Goal: Book appointment/travel/reservation

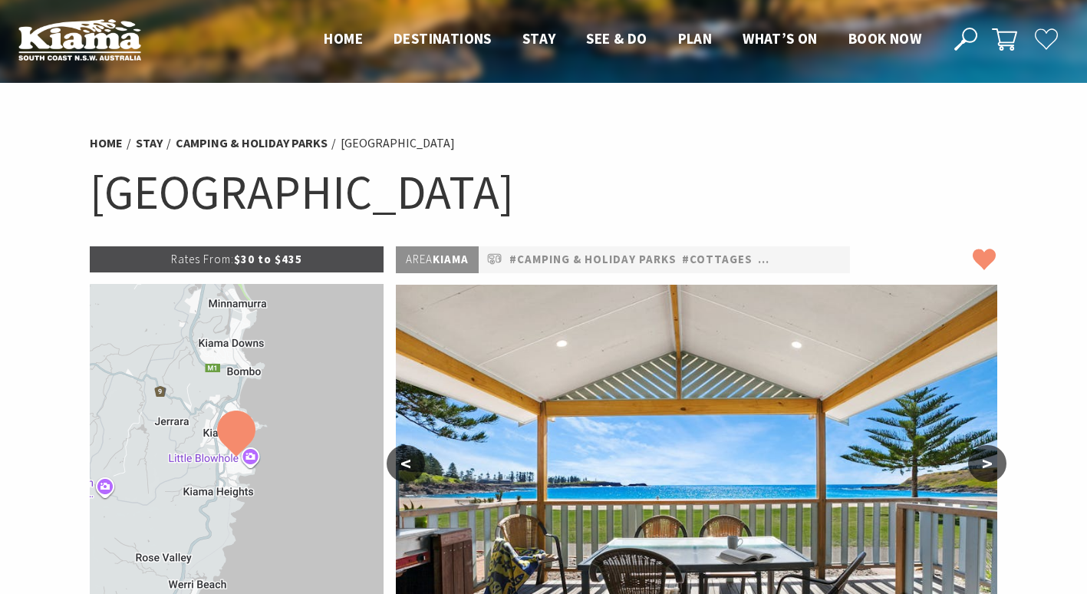
select select "3"
select select "2"
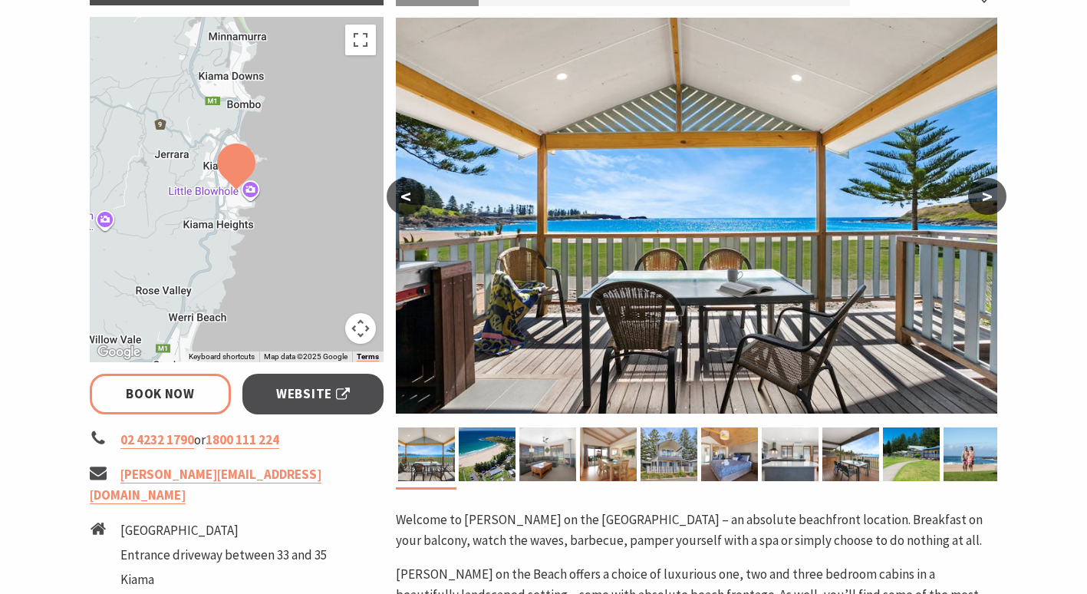
scroll to position [263, 0]
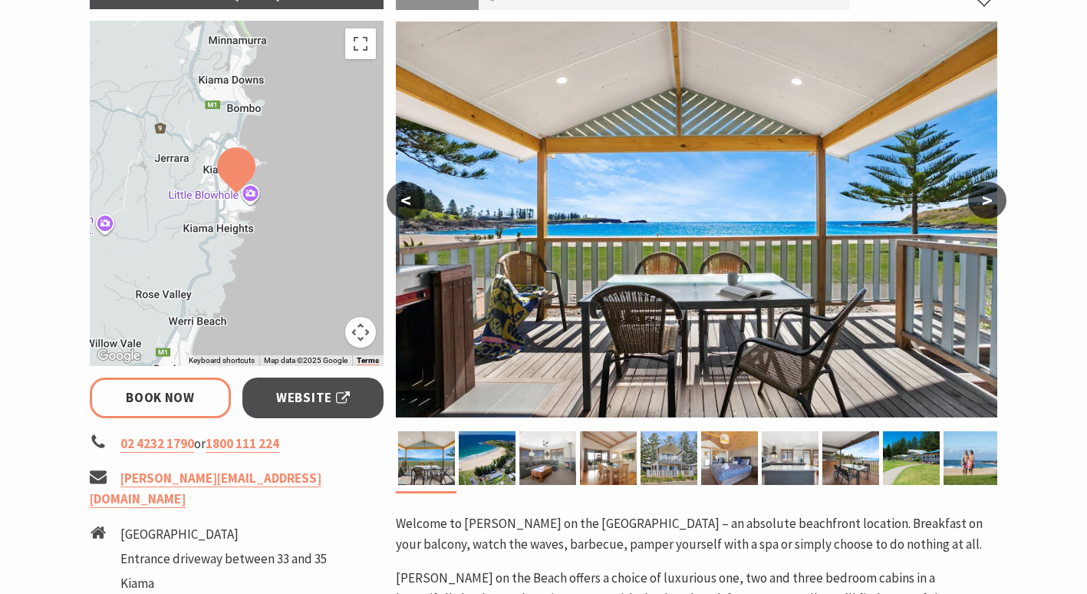
click at [985, 202] on button ">" at bounding box center [987, 200] width 38 height 37
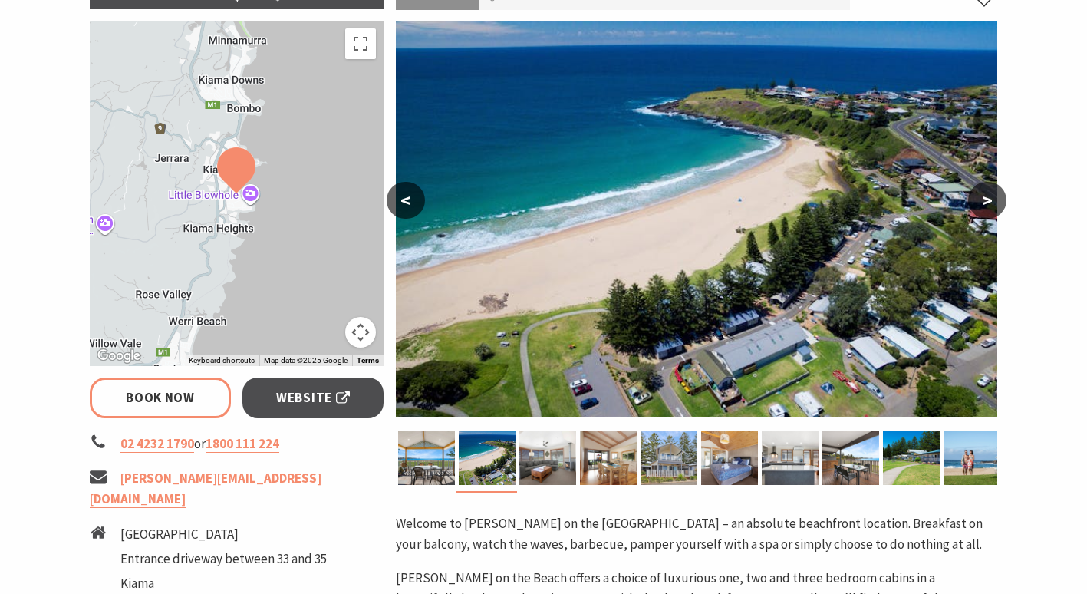
click at [985, 202] on button ">" at bounding box center [987, 200] width 38 height 37
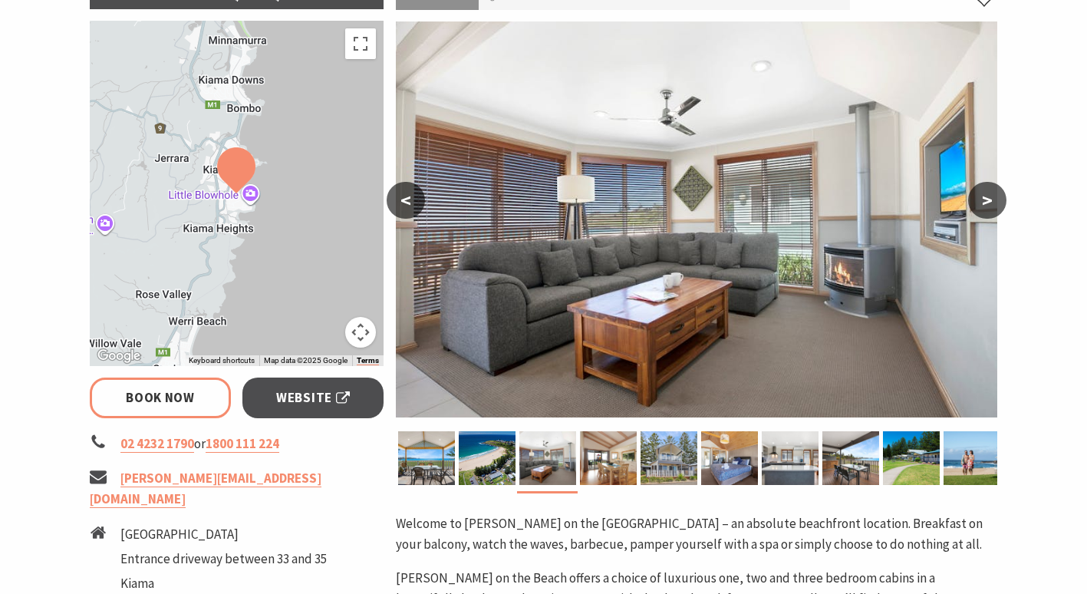
click at [985, 202] on button ">" at bounding box center [987, 200] width 38 height 37
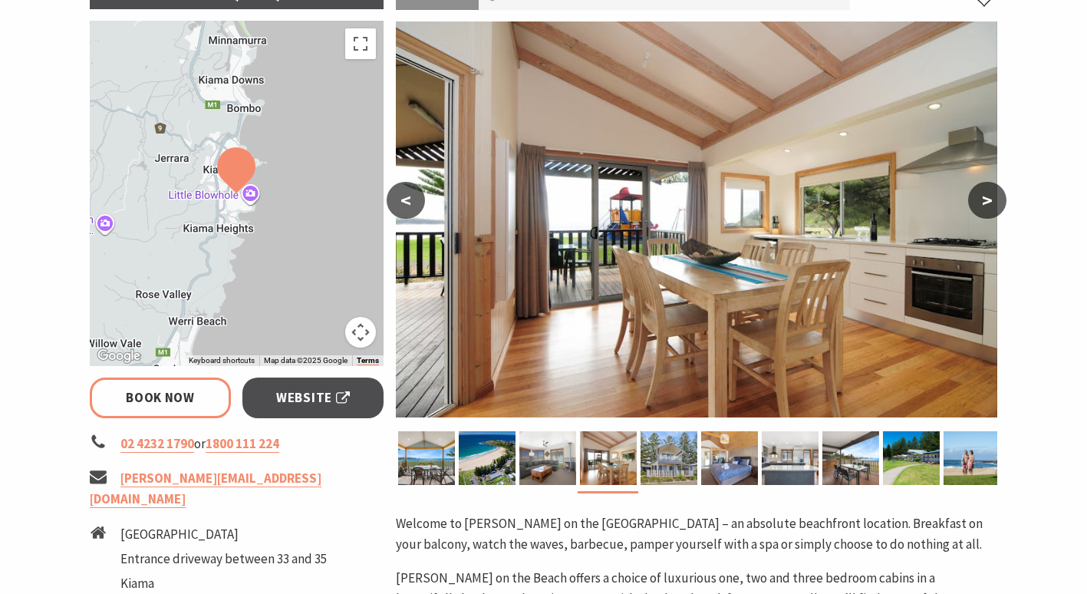
click at [985, 202] on button ">" at bounding box center [987, 200] width 38 height 37
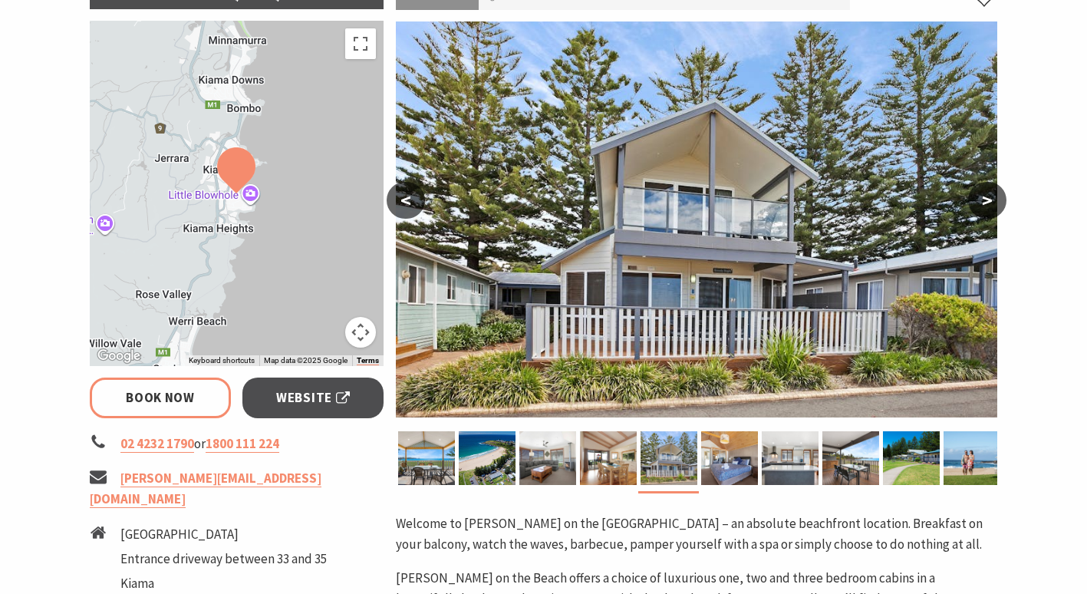
click at [985, 202] on button ">" at bounding box center [987, 200] width 38 height 37
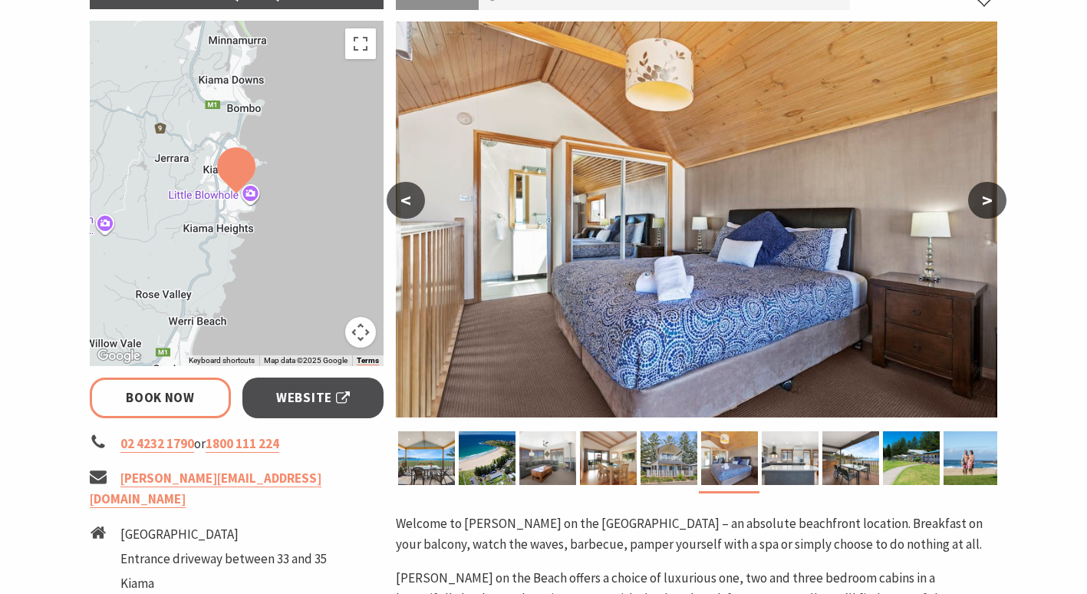
click at [985, 202] on button ">" at bounding box center [987, 200] width 38 height 37
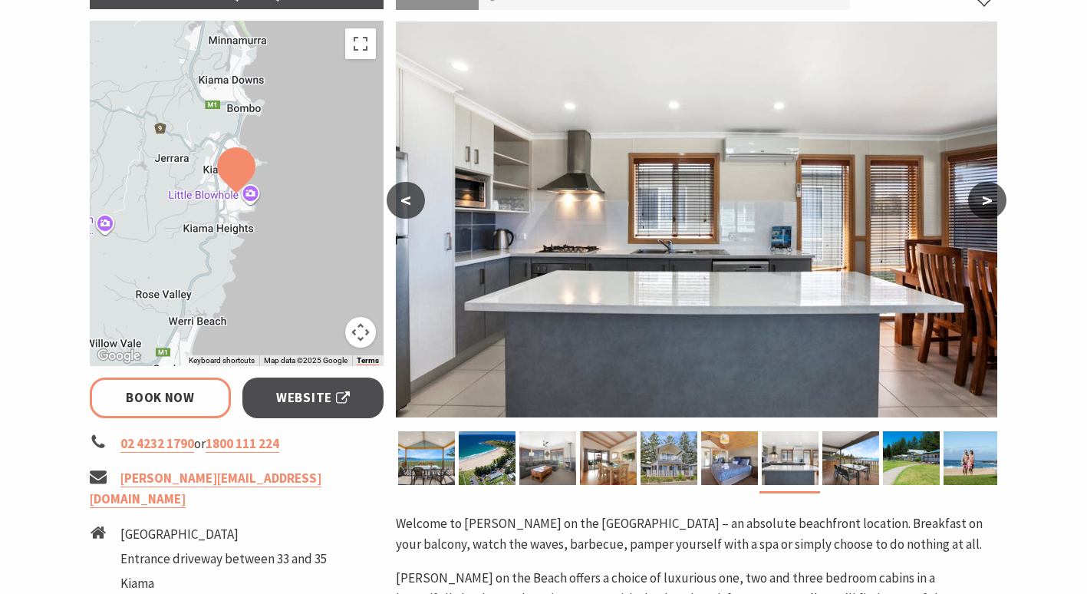
click at [985, 202] on button ">" at bounding box center [987, 200] width 38 height 37
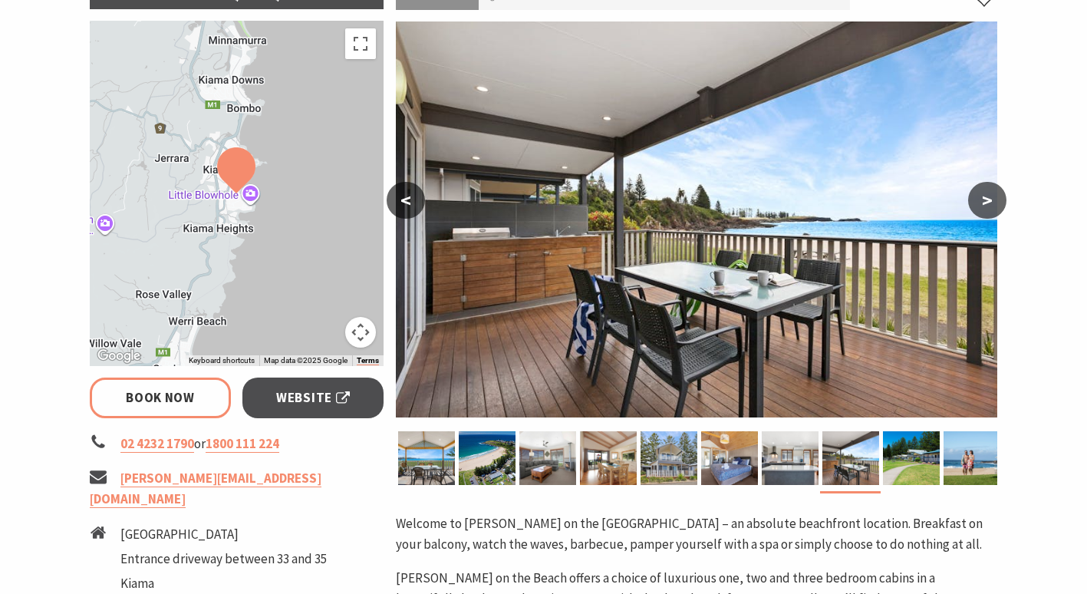
click at [985, 202] on button ">" at bounding box center [987, 200] width 38 height 37
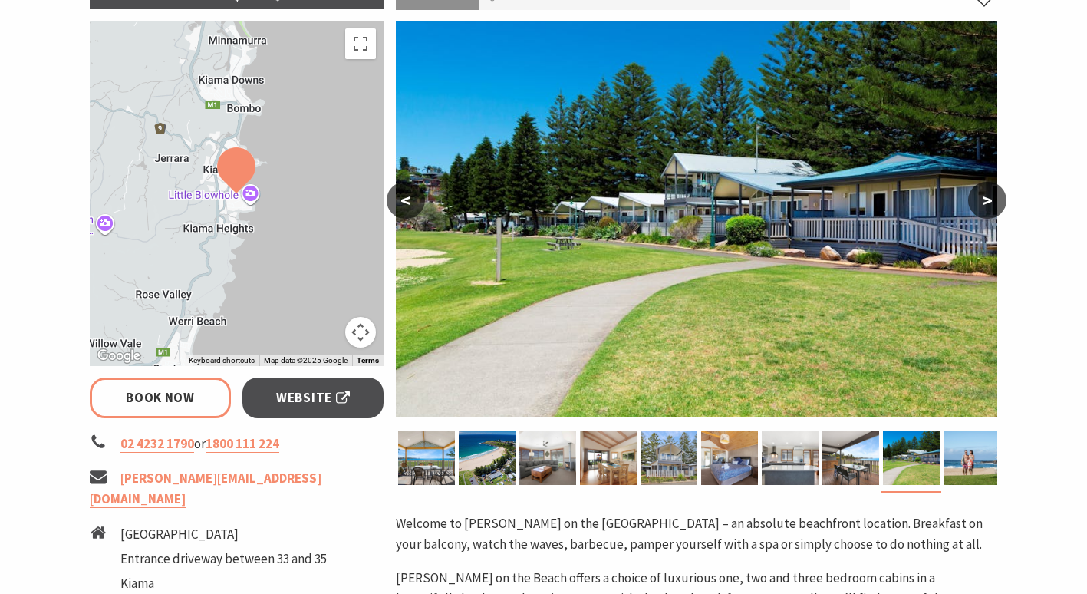
click at [985, 202] on button ">" at bounding box center [987, 200] width 38 height 37
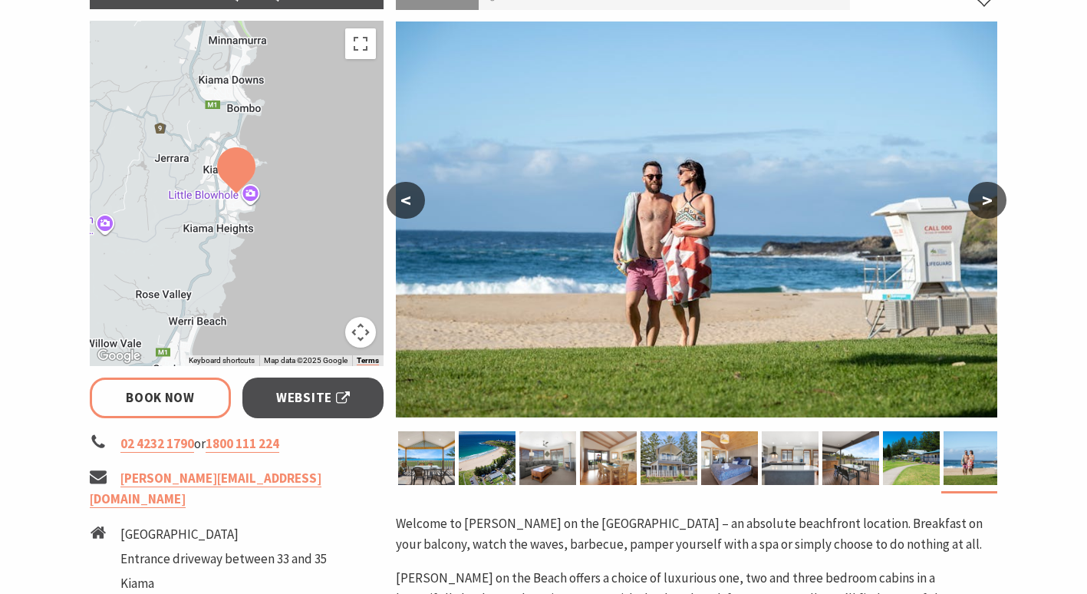
click at [985, 202] on button ">" at bounding box center [987, 200] width 38 height 37
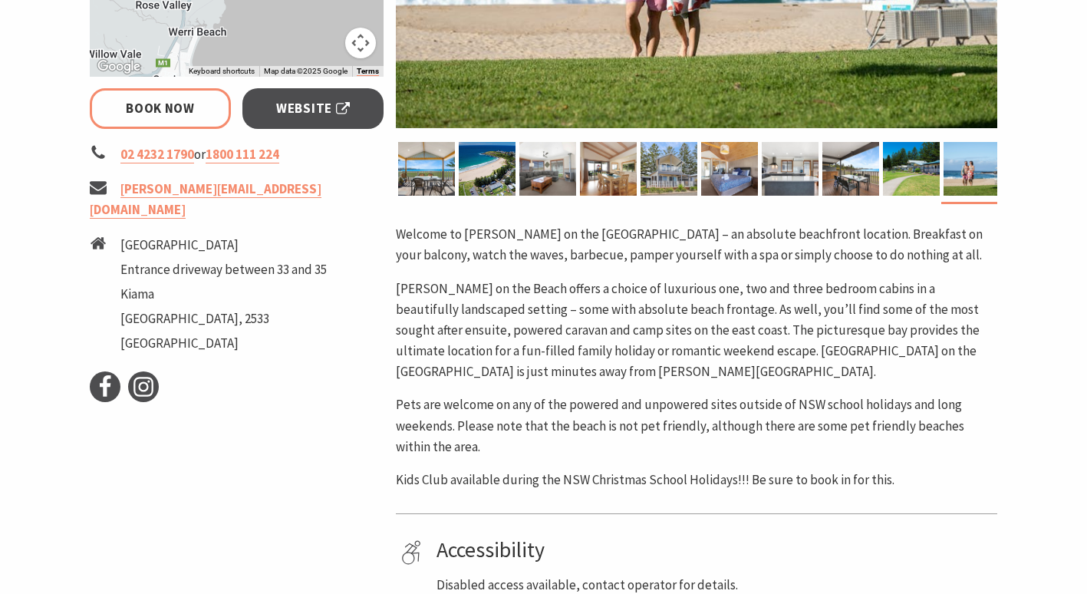
scroll to position [550, 0]
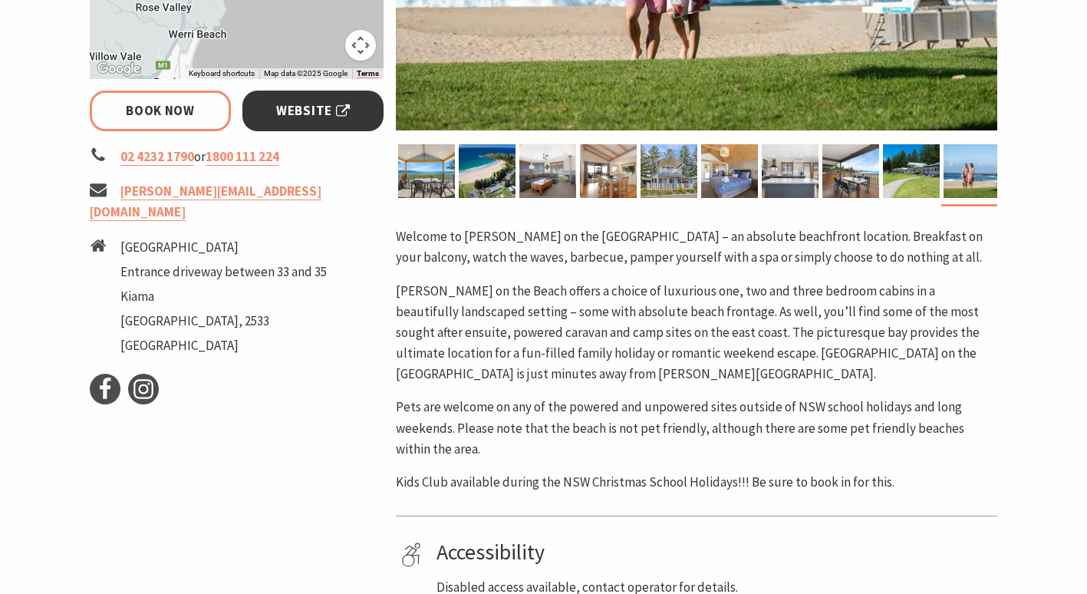
click at [300, 108] on span "Website" at bounding box center [313, 110] width 74 height 21
select select "3"
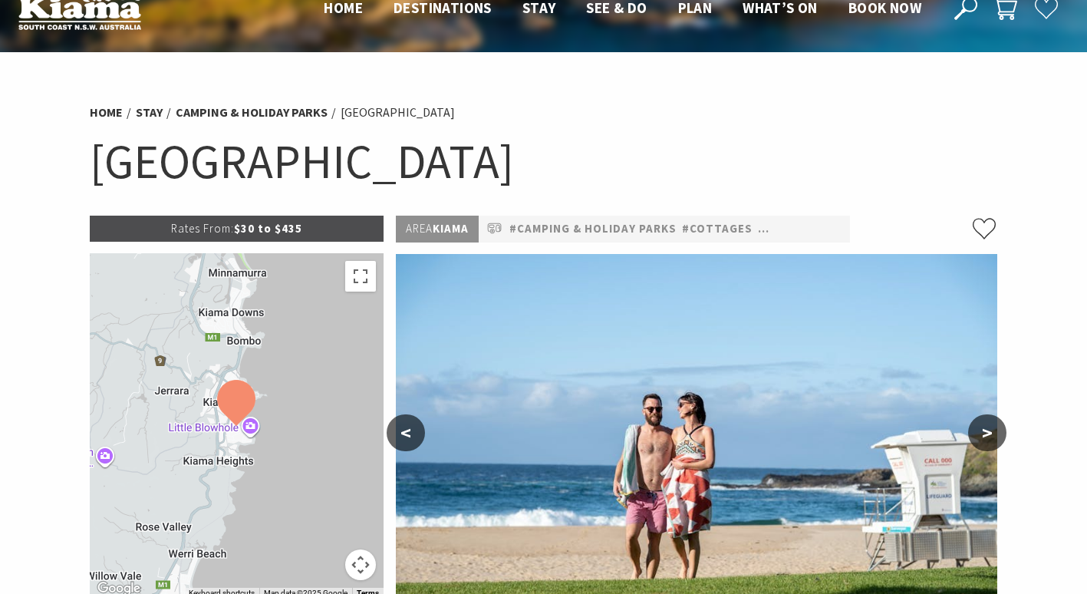
scroll to position [0, 0]
